Goal: Task Accomplishment & Management: Manage account settings

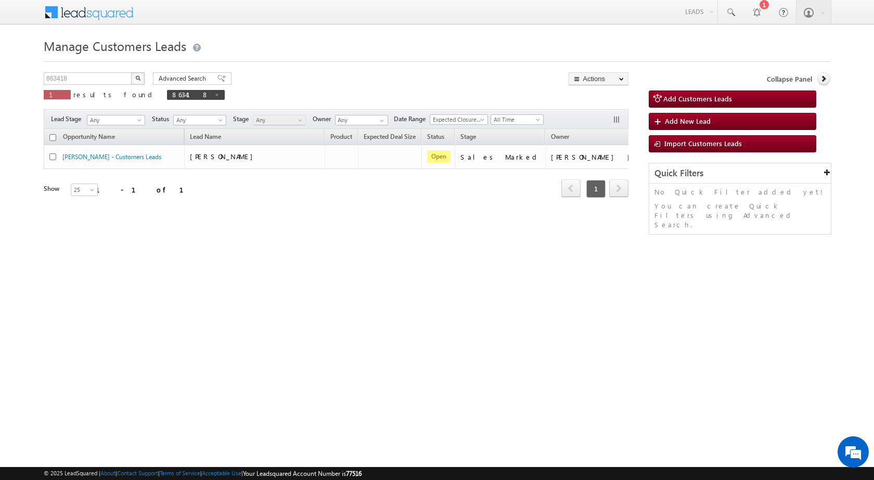
click at [82, 86] on div "863418 X 1 results found 863418" at bounding box center [134, 87] width 181 height 30
click at [85, 83] on input "863418" at bounding box center [88, 78] width 89 height 12
paste input "22017"
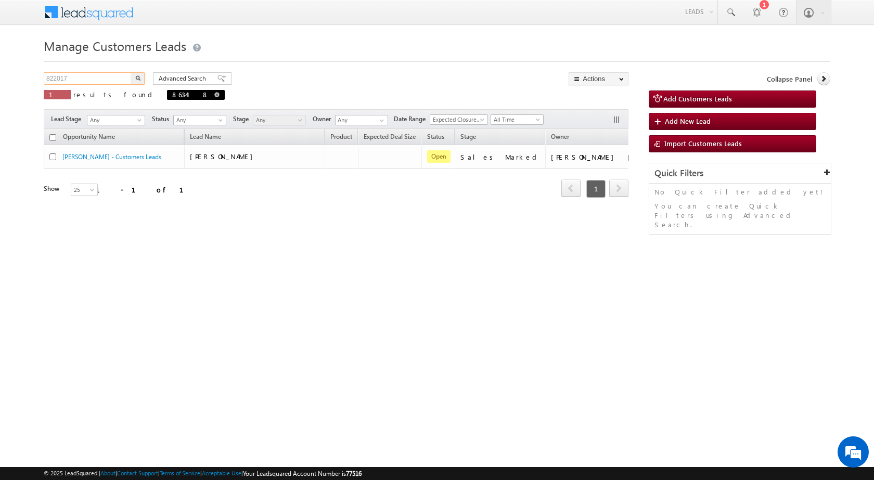
type input "822017"
click at [131, 72] on button "button" at bounding box center [138, 78] width 14 height 12
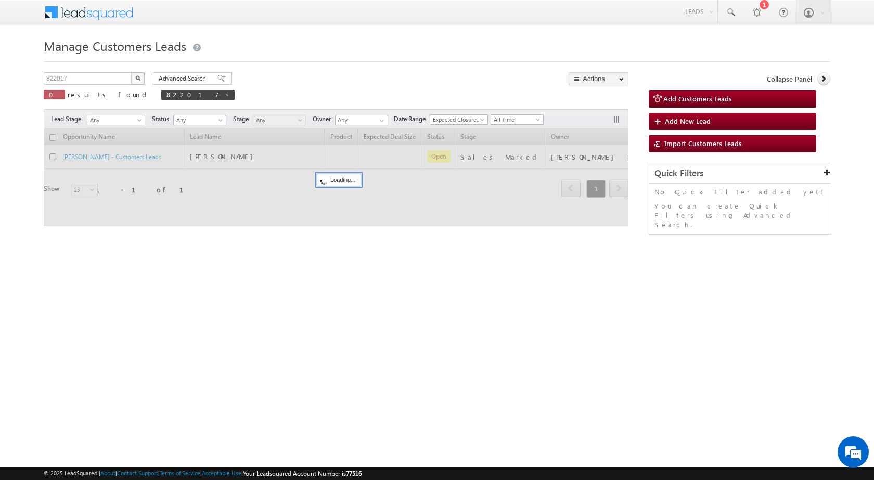
click at [244, 255] on div "Manage Customers Leads 822017 X 0 results found 822017 Advanced Search Advanced…" at bounding box center [437, 165] width 786 height 260
click at [398, 321] on html "Menu Surbhi Dhadve sitar a5@ks erve." at bounding box center [437, 160] width 874 height 321
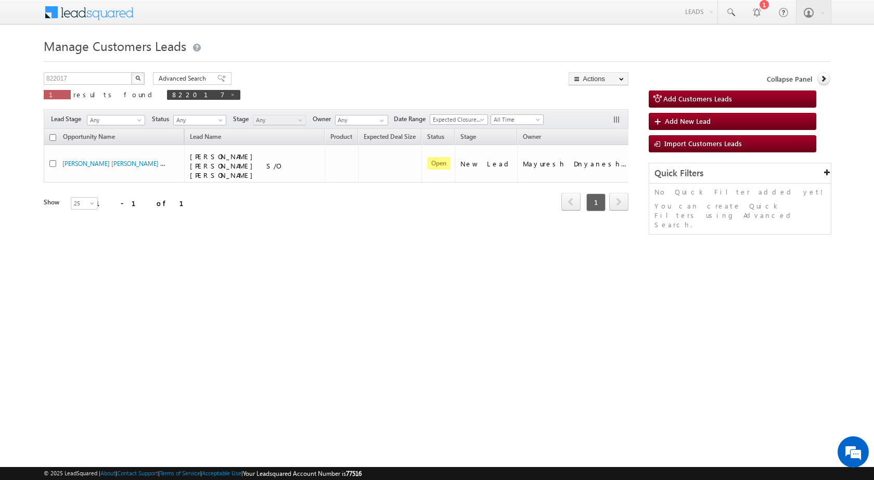
click at [290, 291] on div "Manage Customers Leads 822017 X 1 results found 822017 Advanced Search Advanced…" at bounding box center [437, 165] width 786 height 260
click at [519, 296] on html "Menu Surbhi Dhadve sitar a5@ks erve." at bounding box center [437, 160] width 874 height 321
click at [558, 321] on html "Menu Surbhi Dhadve sitar a5@ks erve." at bounding box center [437, 160] width 874 height 321
click at [304, 297] on html "Menu Surbhi Dhadve sitar a5@ks erve." at bounding box center [437, 160] width 874 height 321
click at [324, 309] on html "Menu Surbhi Dhadve sitar a5@ks erve." at bounding box center [437, 160] width 874 height 321
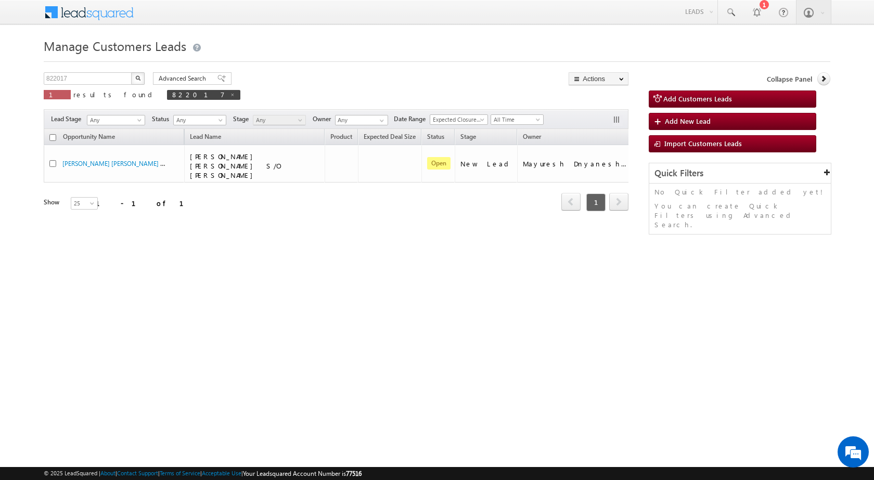
click at [349, 321] on html "Menu Surbhi Dhadve sitar a5@ks erve." at bounding box center [437, 160] width 874 height 321
click at [261, 291] on div "Manage Customers Leads 822017 X 1 results found 822017 Advanced Search Advanced…" at bounding box center [437, 165] width 786 height 260
click at [648, 321] on html "Menu Surbhi Dhadve sitar a5@ks erve." at bounding box center [437, 160] width 874 height 321
click at [385, 302] on html "Menu Surbhi Dhadve sitar a5@ks erve." at bounding box center [437, 160] width 874 height 321
click at [373, 294] on div "Manage Customers Leads 822017 X 1 results found 822017 Advanced Search Advanced…" at bounding box center [437, 165] width 786 height 260
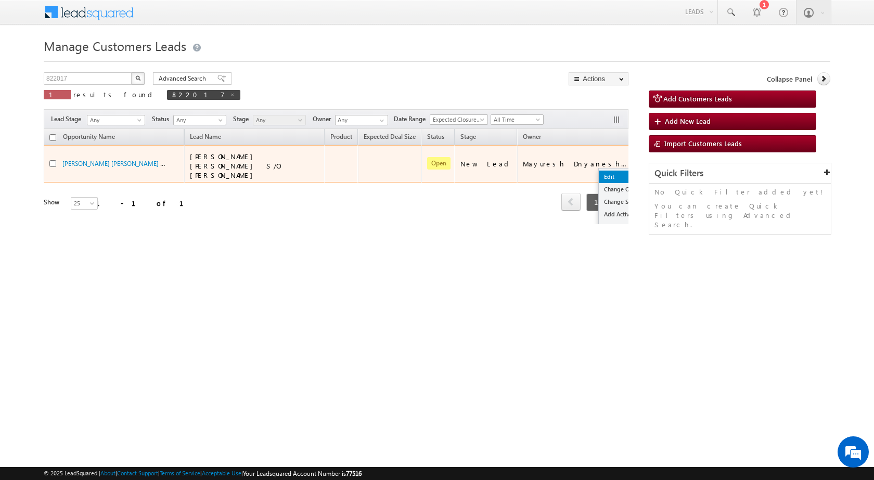
click at [604, 175] on link "Edit" at bounding box center [625, 177] width 52 height 12
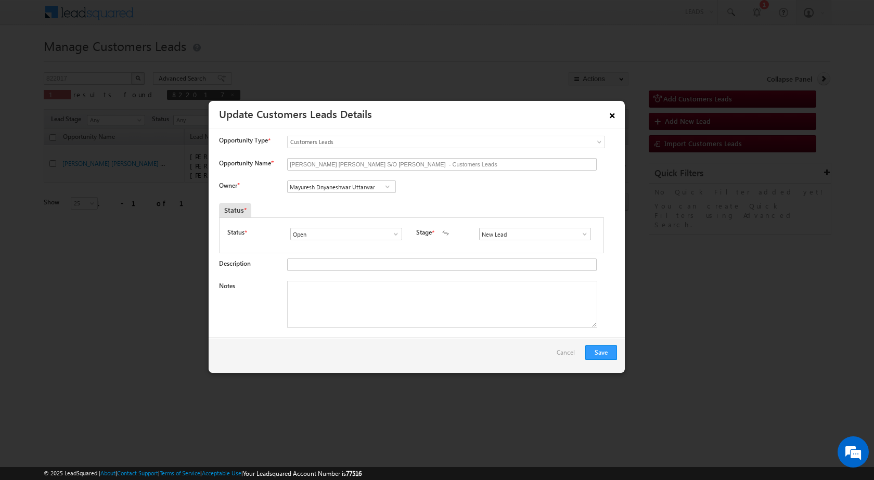
click at [614, 116] on link "×" at bounding box center [612, 114] width 18 height 18
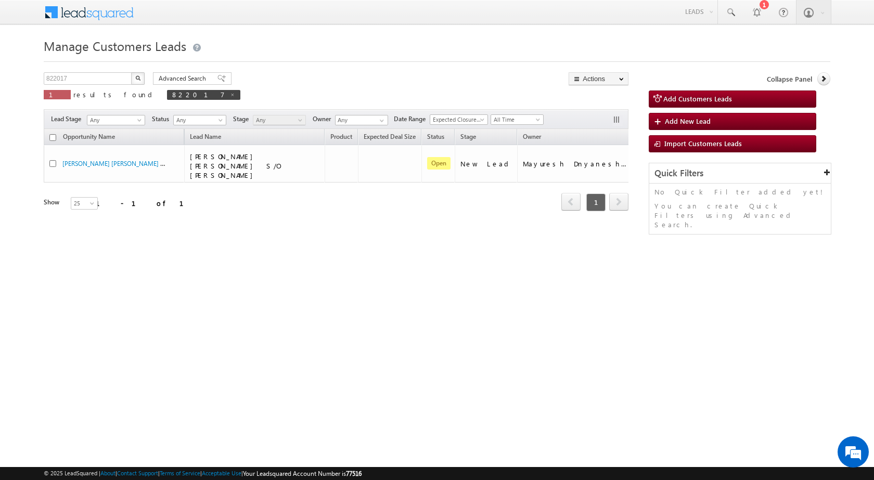
click at [468, 321] on html "Menu Surbhi Dhadve sitar a5@ks erve." at bounding box center [437, 160] width 874 height 321
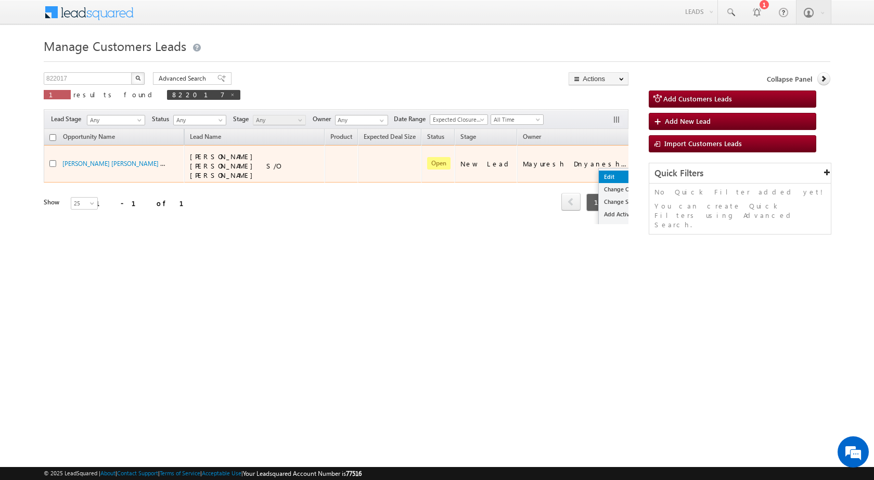
click at [614, 171] on link "Edit" at bounding box center [625, 177] width 52 height 12
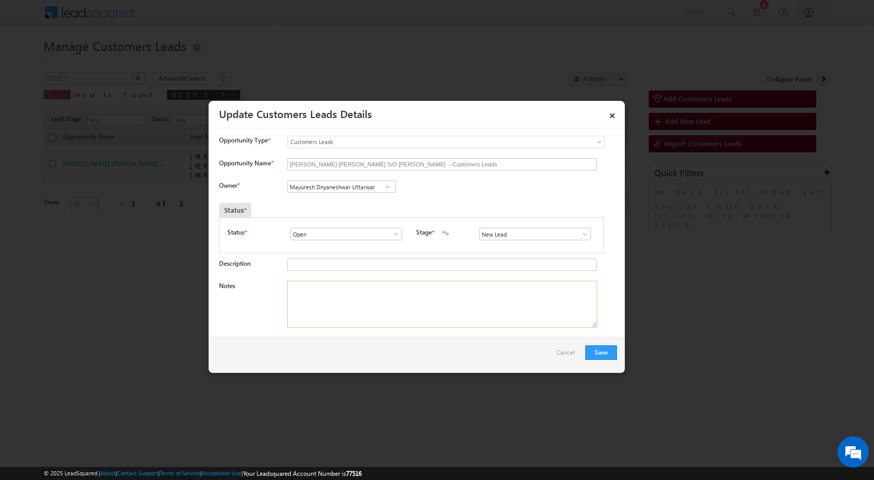
click at [384, 303] on textarea "Notes" at bounding box center [442, 304] width 310 height 47
paste textarea "822017 / VB_Interested / 9423181433 Own Plot + Construction / Lv - 10Lac / Regi…"
click at [385, 284] on textarea "822017 / VB_Interested / 9423181433 Own Plot + Construction / Lv - 10Lac / Regi…" at bounding box center [442, 304] width 310 height 47
type textarea "822017 / VB_Interested / 9423181433 / Name - [PERSON_NAME] Own Plot + Construct…"
